Goal: Task Accomplishment & Management: Manage account settings

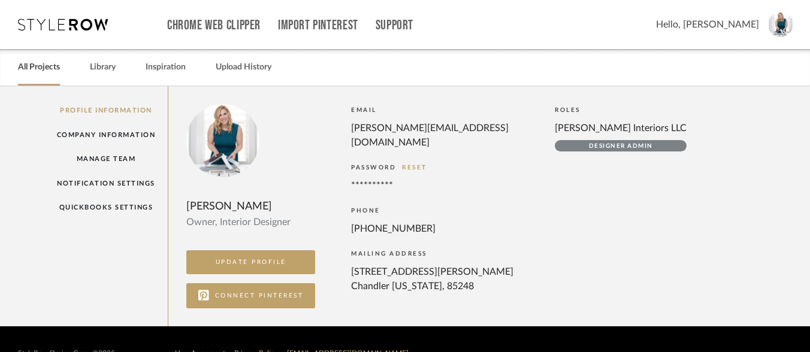
click at [55, 68] on link "All Projects" at bounding box center [39, 67] width 42 height 16
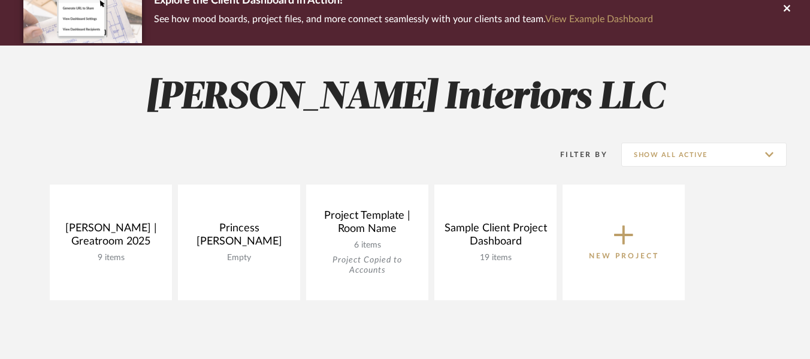
scroll to position [113, 0]
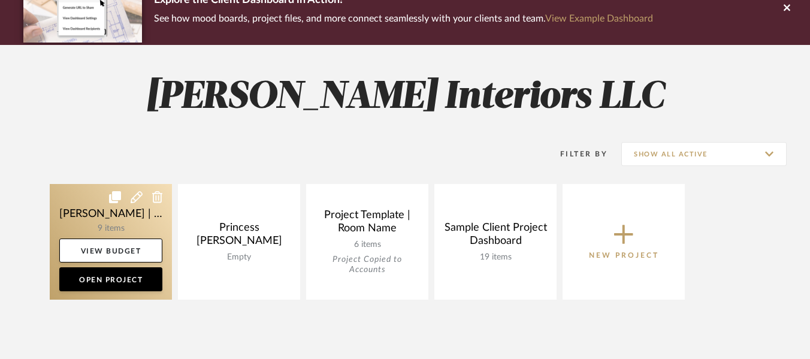
click at [102, 218] on link at bounding box center [111, 242] width 122 height 116
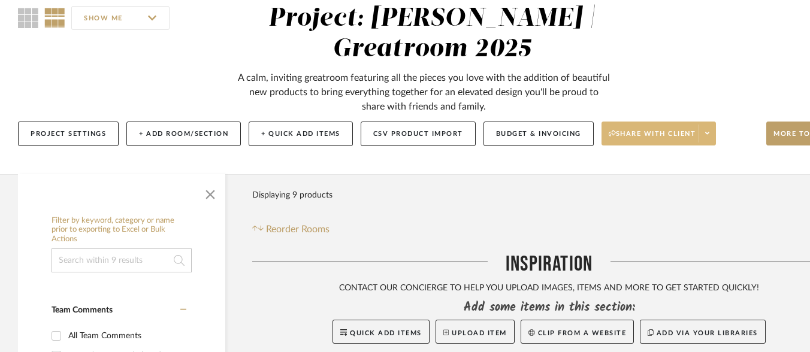
scroll to position [107, 0]
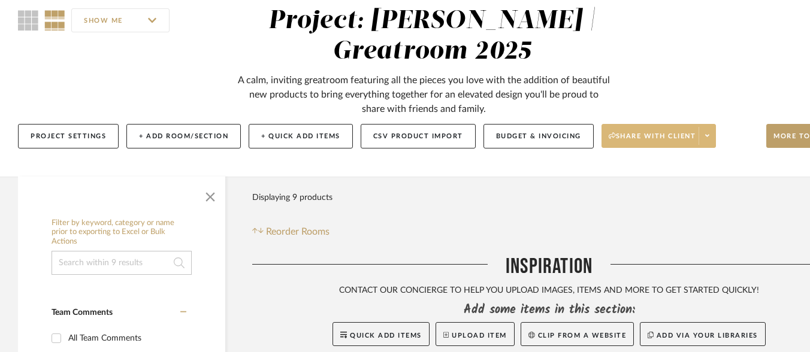
click at [709, 132] on icon at bounding box center [707, 135] width 4 height 7
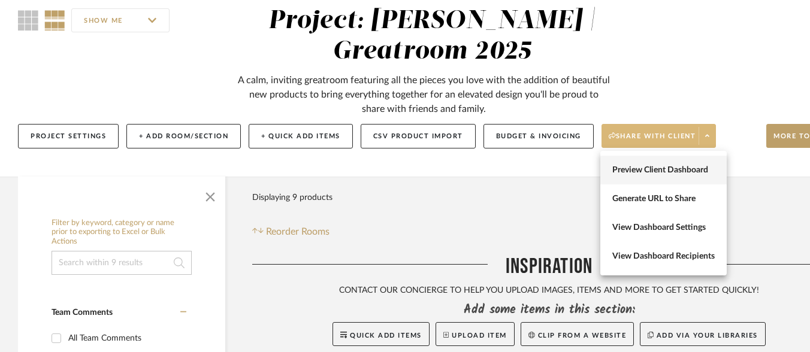
click at [680, 165] on span "Preview Client Dashboard" at bounding box center [663, 170] width 102 height 10
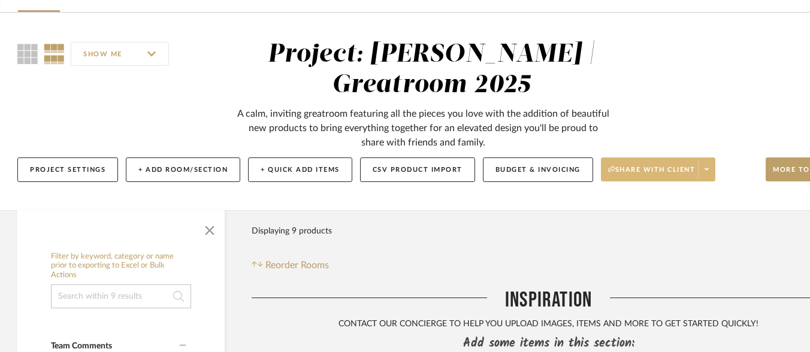
scroll to position [71, 1]
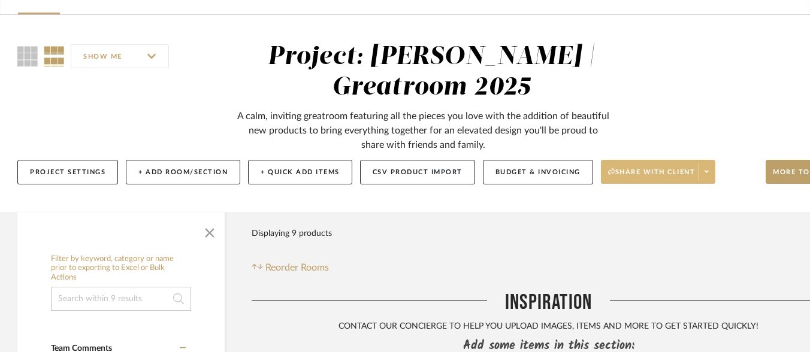
click at [664, 166] on button "Share with client" at bounding box center [658, 172] width 115 height 24
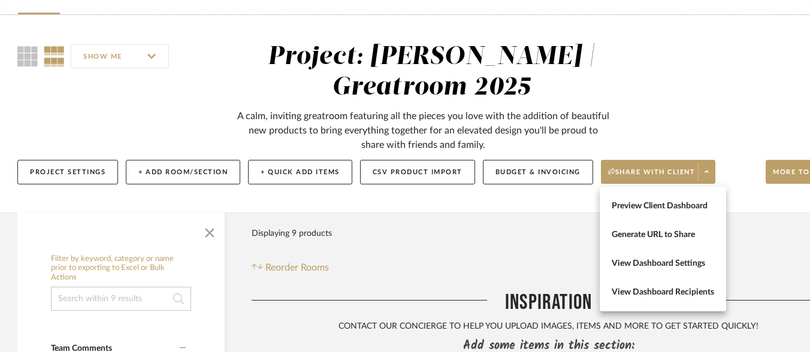
click at [750, 233] on div at bounding box center [405, 176] width 810 height 352
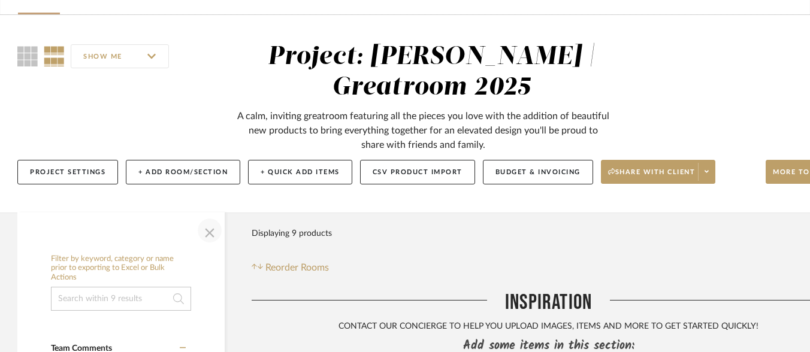
click at [212, 232] on span "button" at bounding box center [209, 230] width 29 height 29
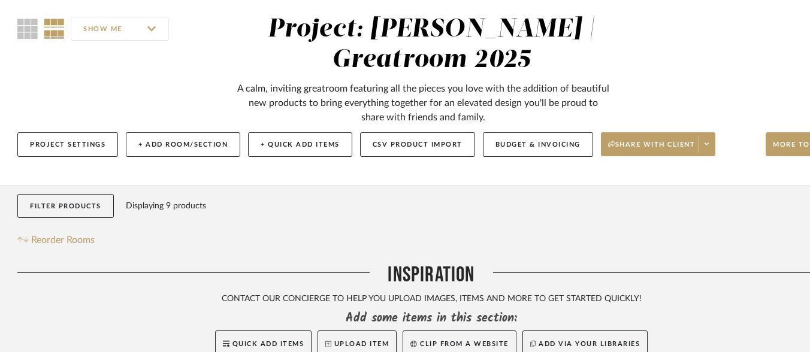
scroll to position [98, 1]
click at [69, 138] on button "Project Settings" at bounding box center [67, 145] width 101 height 25
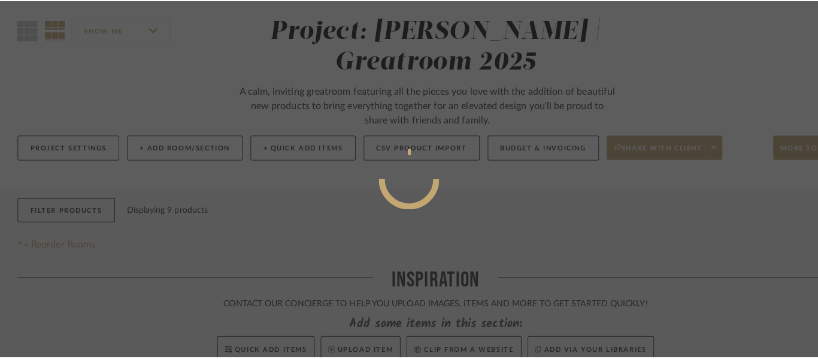
scroll to position [0, 0]
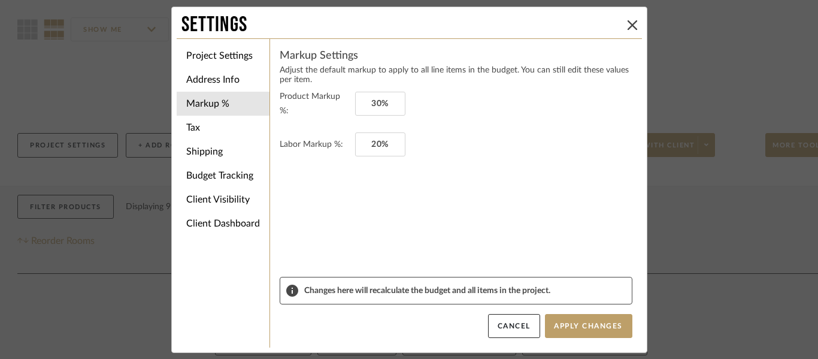
click at [632, 13] on div "Settings" at bounding box center [409, 25] width 465 height 26
click at [628, 25] on icon at bounding box center [633, 25] width 10 height 10
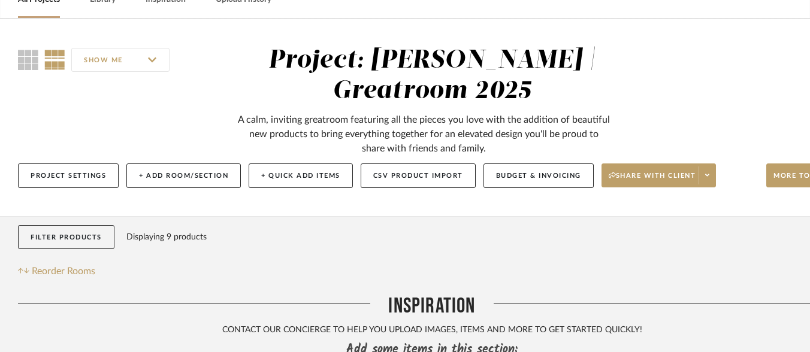
scroll to position [61, 0]
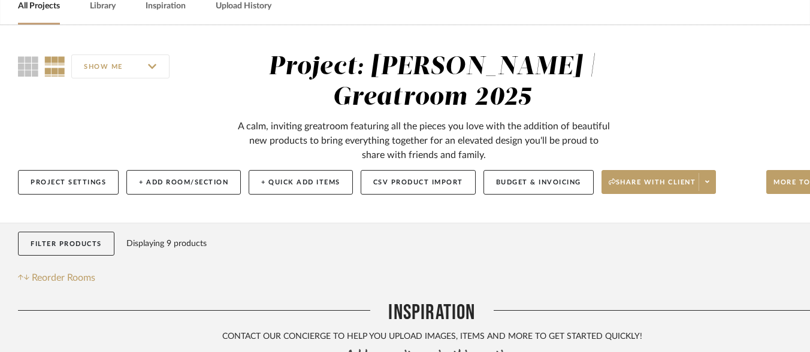
click at [706, 180] on span at bounding box center [706, 182] width 17 height 18
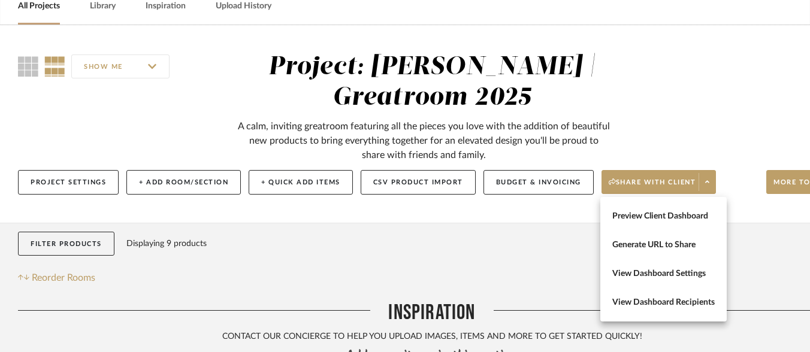
click at [727, 75] on div at bounding box center [405, 176] width 810 height 352
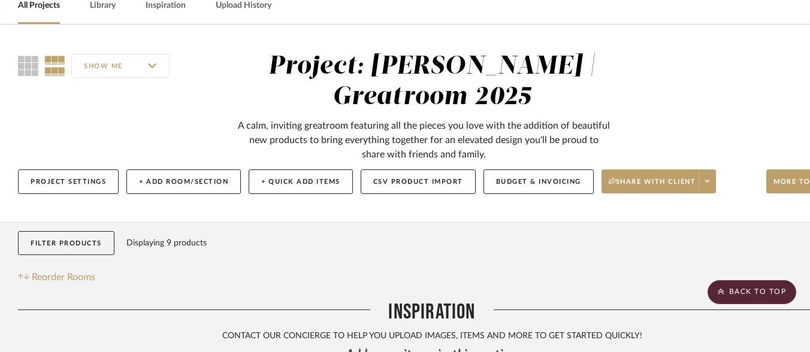
scroll to position [0, 0]
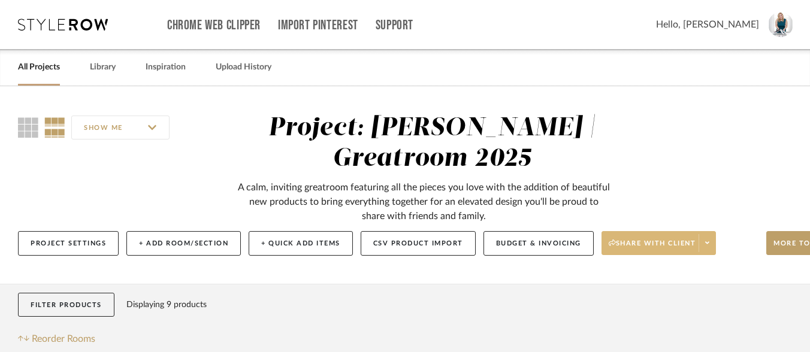
click at [713, 249] on span at bounding box center [706, 243] width 17 height 18
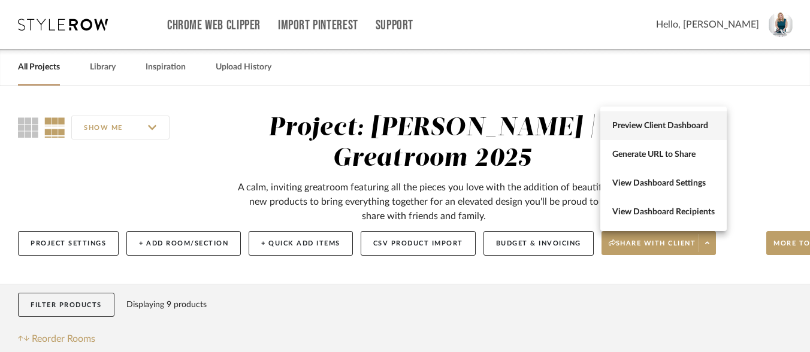
click at [676, 133] on button "Preview Client Dashboard" at bounding box center [663, 125] width 126 height 29
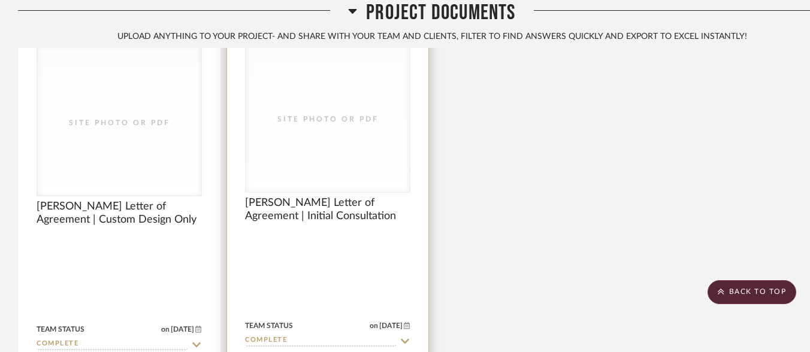
scroll to position [560, 0]
click at [258, 270] on div at bounding box center [327, 271] width 201 height 538
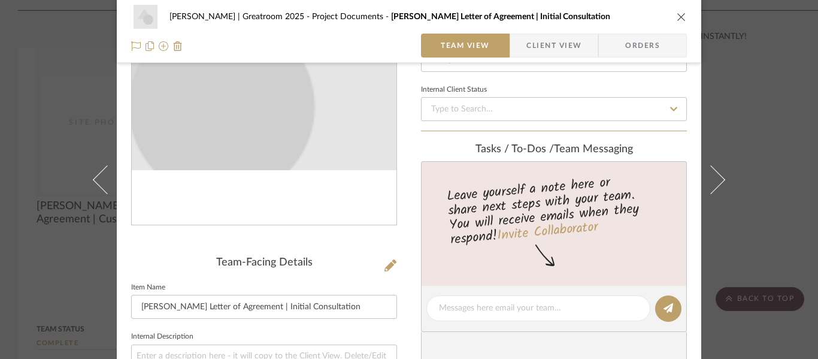
scroll to position [123, 0]
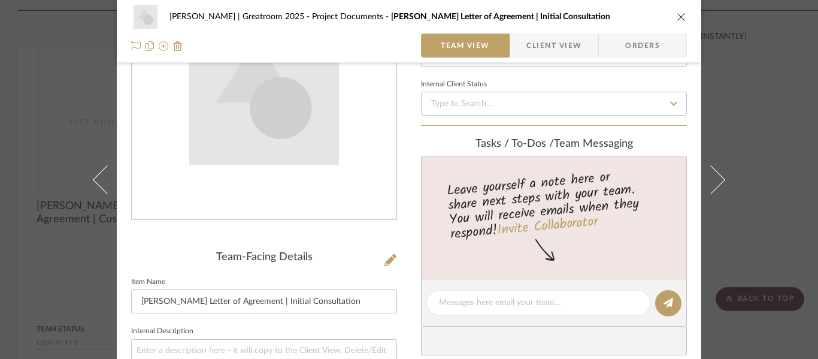
click at [686, 16] on div "Nuckolls | Greatroom 2025 Project Documents Nuckolls Letter of Agreement | Init…" at bounding box center [409, 31] width 585 height 63
click at [680, 16] on icon "close" at bounding box center [682, 17] width 10 height 10
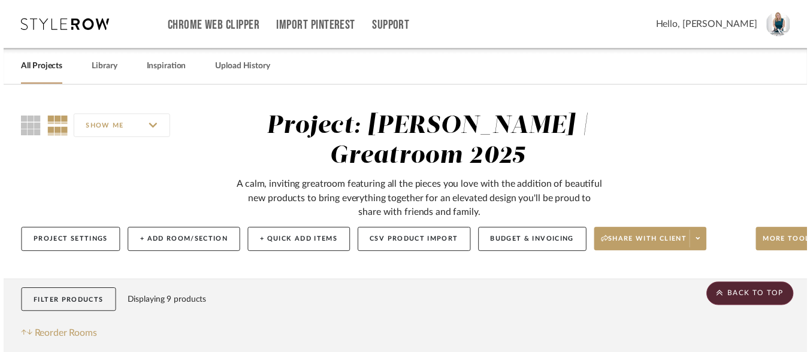
scroll to position [560, 0]
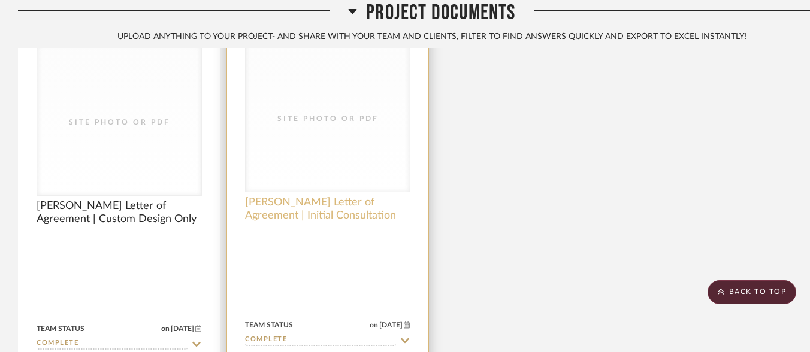
click at [277, 196] on span "Nuckolls Letter of Agreement | Initial Consultation" at bounding box center [327, 209] width 165 height 26
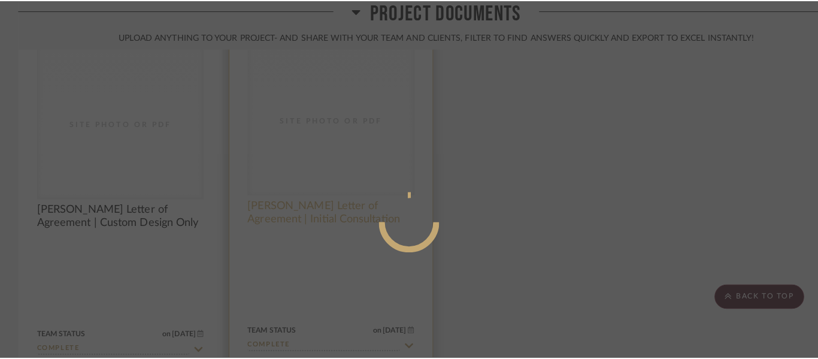
scroll to position [0, 0]
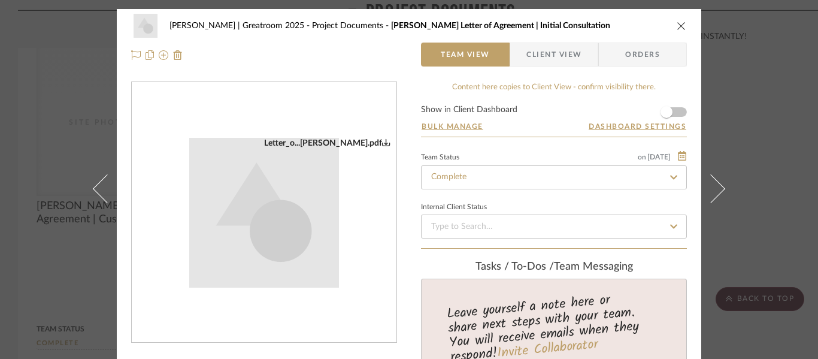
click at [323, 140] on div "Letter_o...Nuckolls.pdf" at bounding box center [327, 143] width 126 height 11
click at [678, 21] on icon "close" at bounding box center [682, 26] width 10 height 10
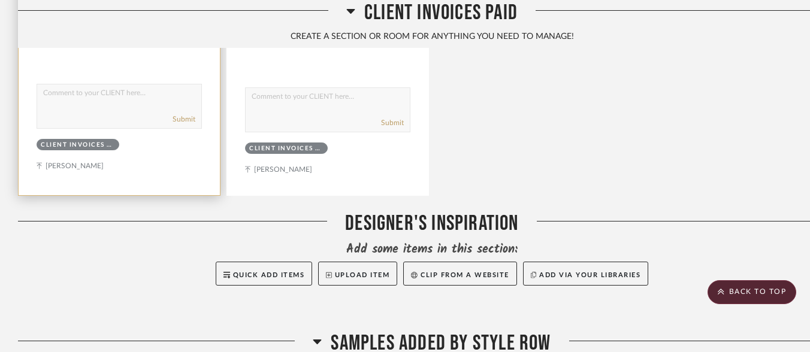
scroll to position [1903, 0]
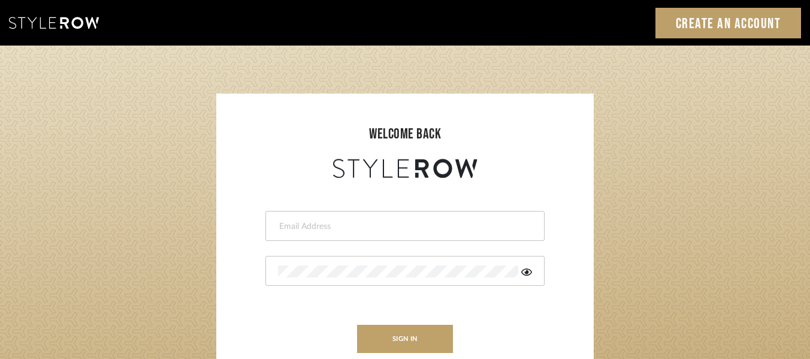
type input "[PERSON_NAME][EMAIL_ADDRESS][DOMAIN_NAME]"
click at [403, 335] on button "sign in" at bounding box center [405, 339] width 96 height 28
